Goal: Transaction & Acquisition: Subscribe to service/newsletter

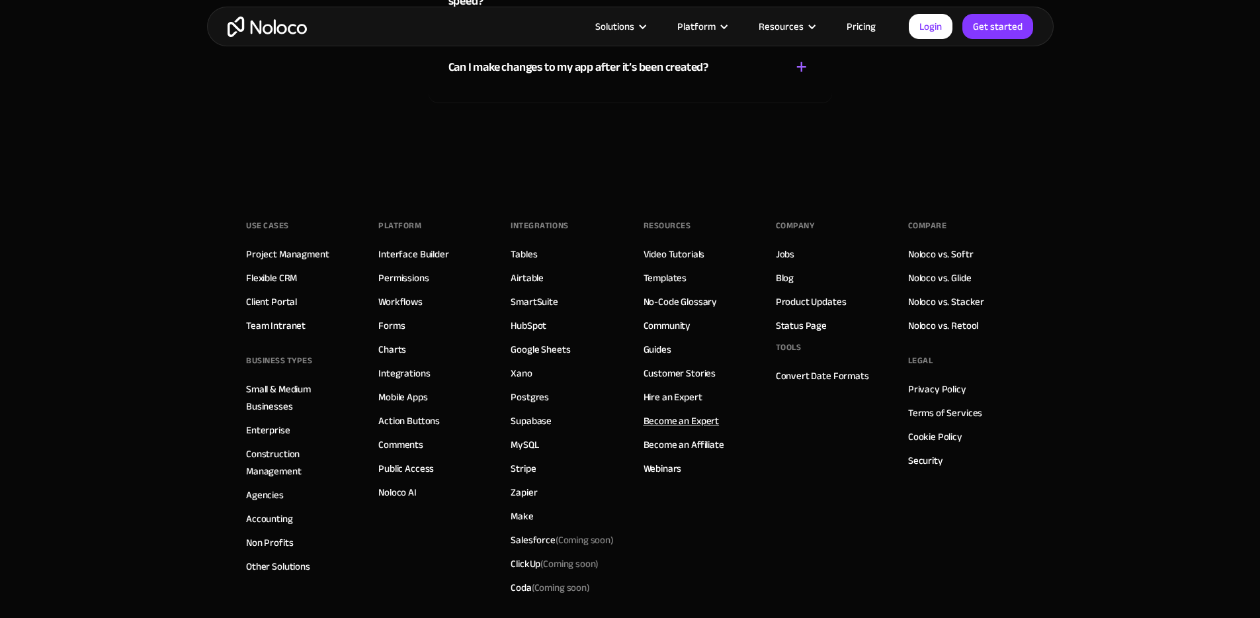
scroll to position [6891, 0]
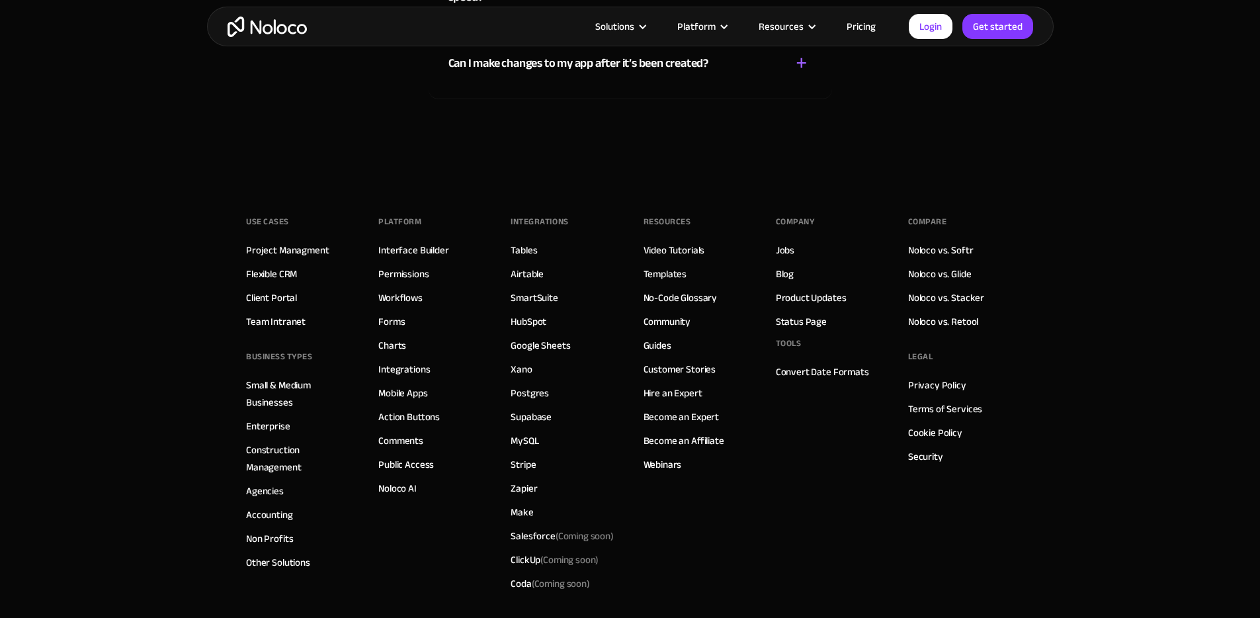
click at [861, 18] on link "Pricing" at bounding box center [861, 26] width 62 height 17
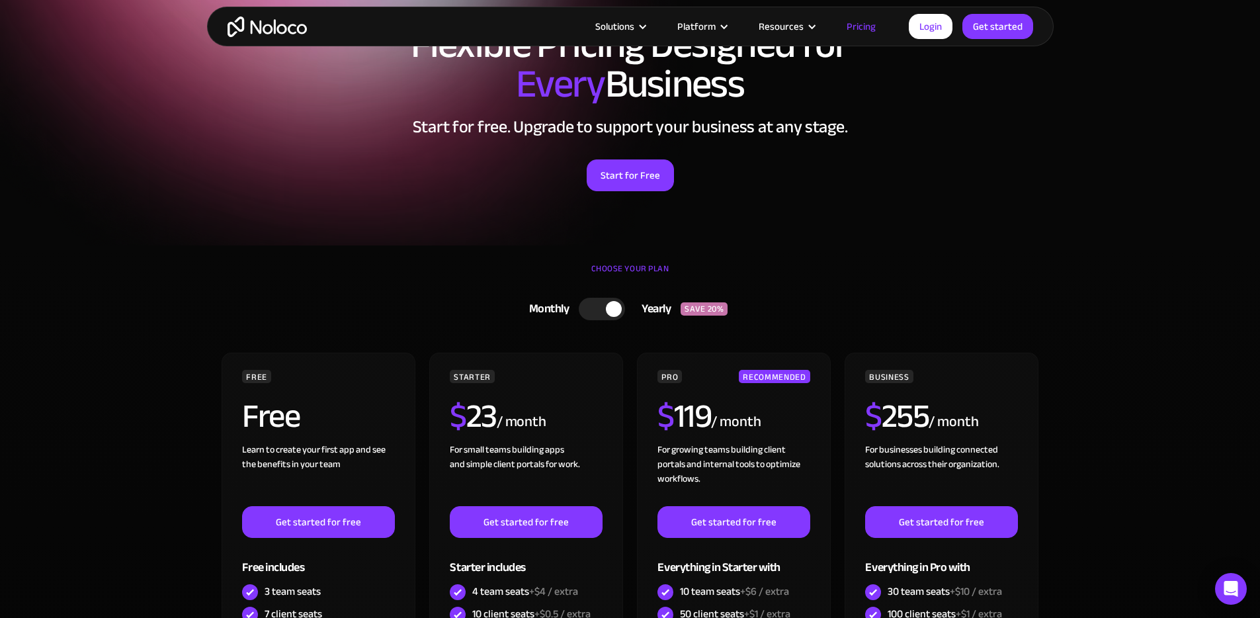
scroll to position [175, 0]
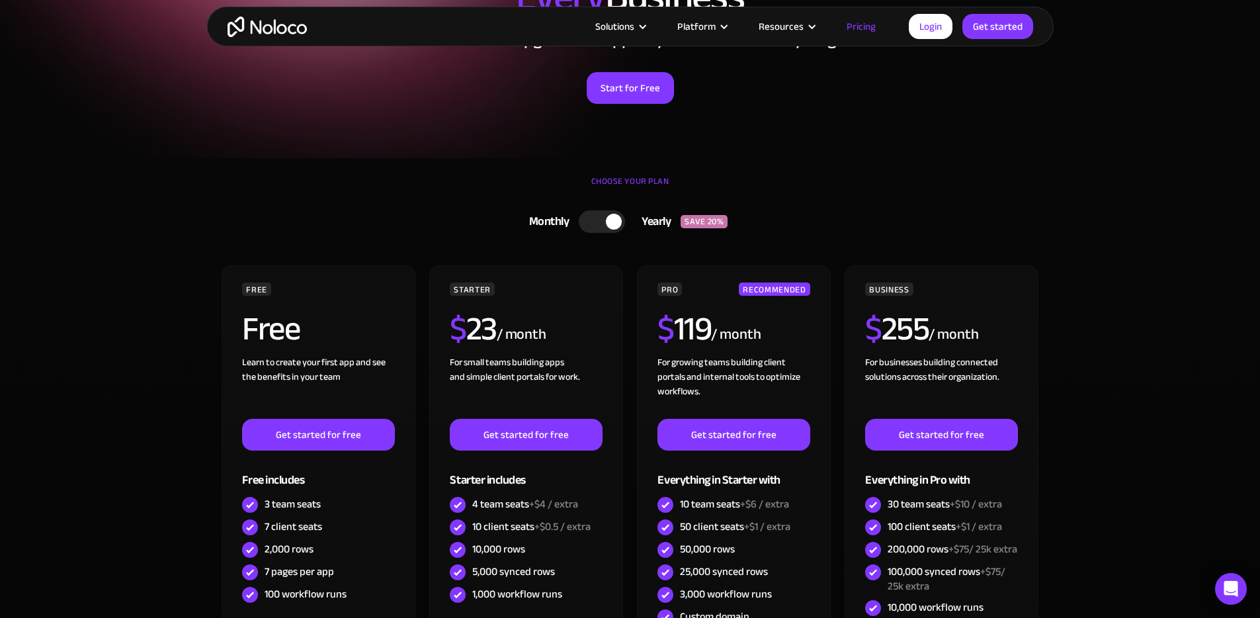
click at [129, 356] on section "CHOOSE YOUR PLAN Monthly Yearly SAVE 20% Monthly Yearly SAVE 20% FREE Free Lear…" at bounding box center [630, 498] width 1260 height 681
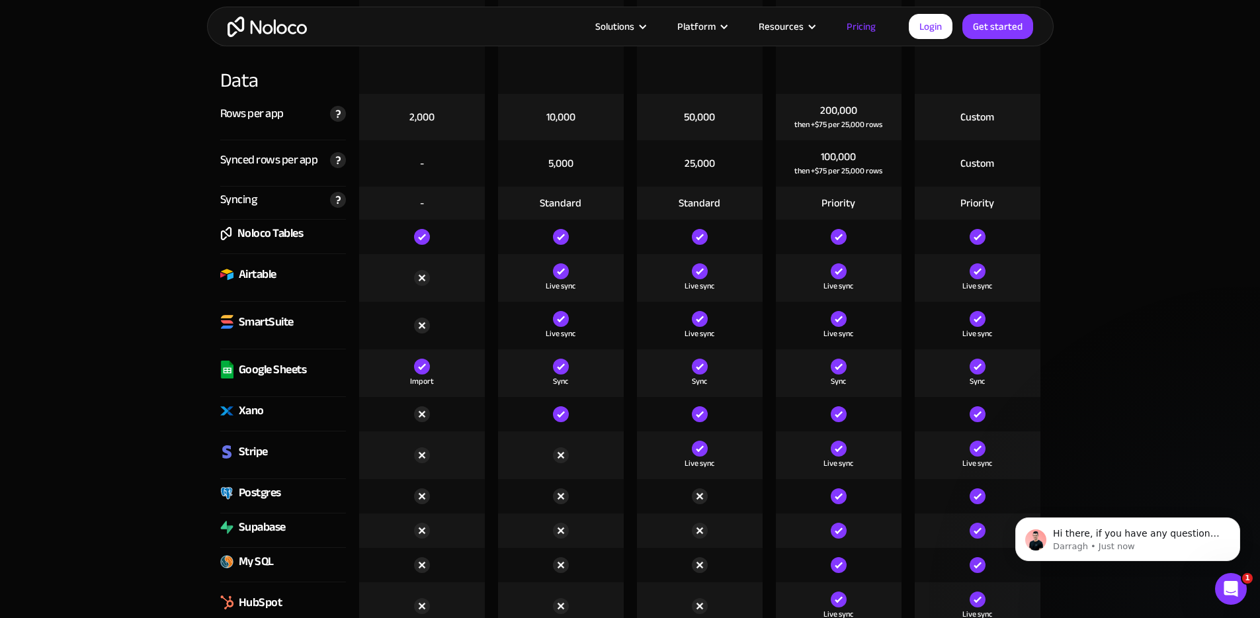
scroll to position [1922, 0]
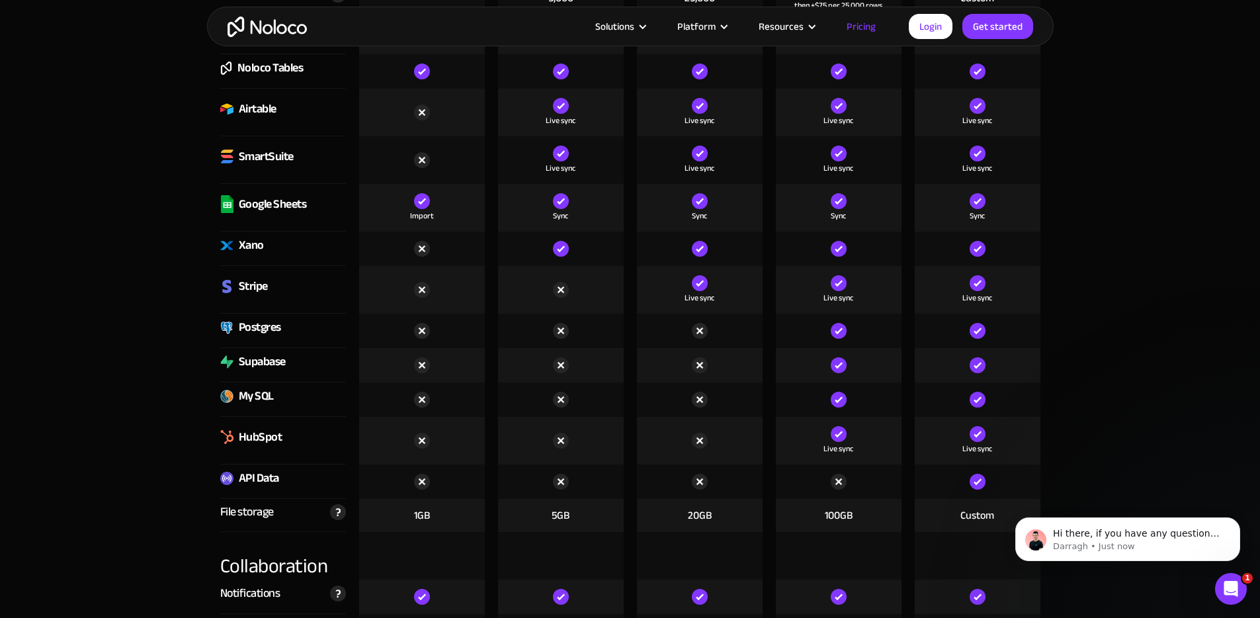
click at [424, 442] on img at bounding box center [422, 441] width 16 height 16
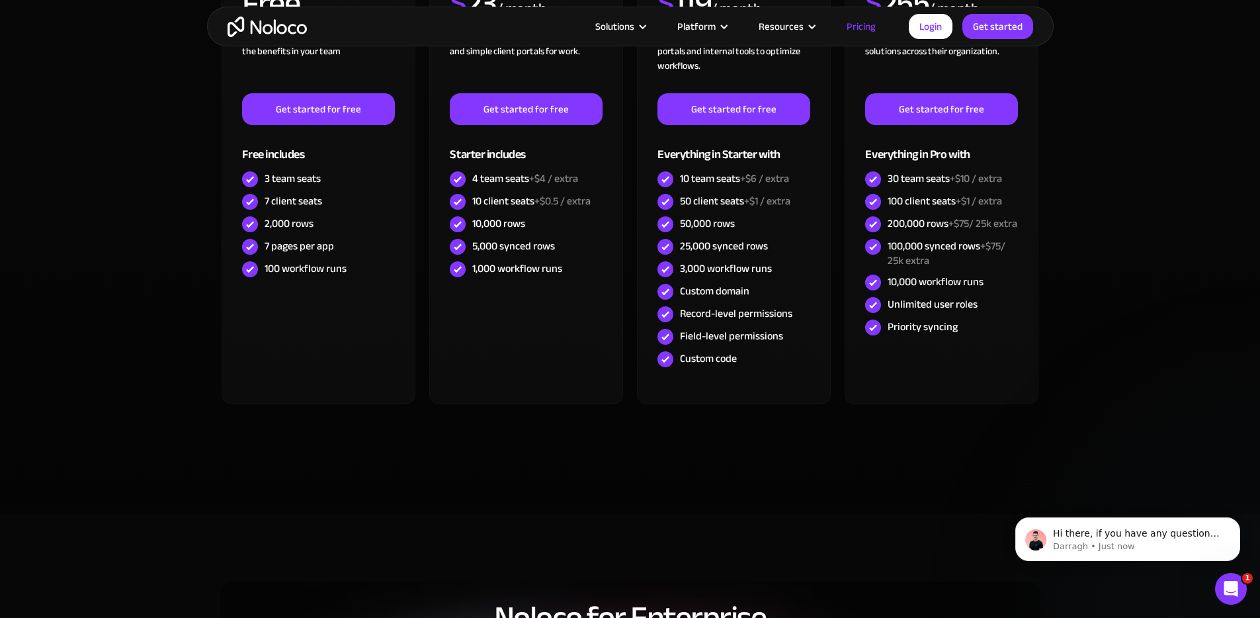
scroll to position [0, 0]
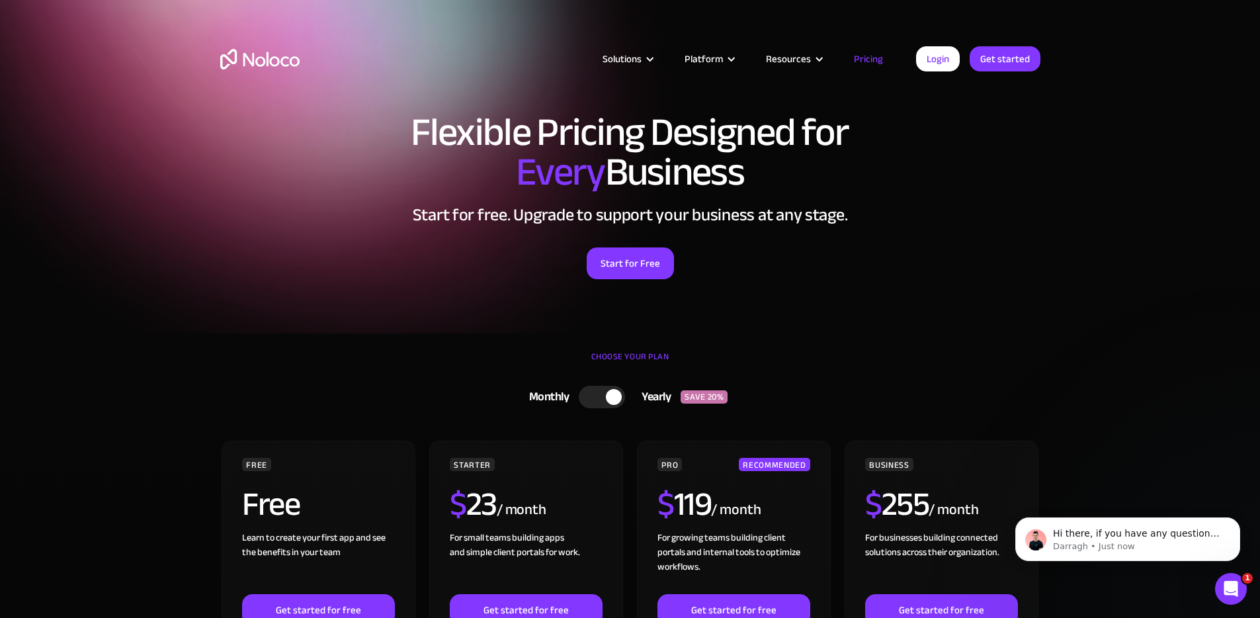
click at [910, 249] on div "Start for Free" at bounding box center [630, 258] width 820 height 41
